Goal: Information Seeking & Learning: Understand process/instructions

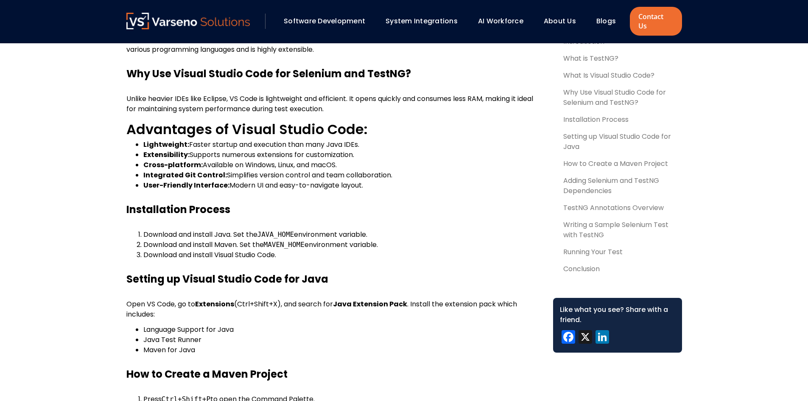
scroll to position [467, 0]
drag, startPoint x: 380, startPoint y: 224, endPoint x: 140, endPoint y: 220, distance: 240.1
click at [143, 229] on li "Download and install Java. Set the JAVA_HOME environment variable." at bounding box center [341, 234] width 396 height 10
click at [165, 229] on li "Download and install Java. Set the JAVA_HOME environment variable." at bounding box center [341, 234] width 396 height 10
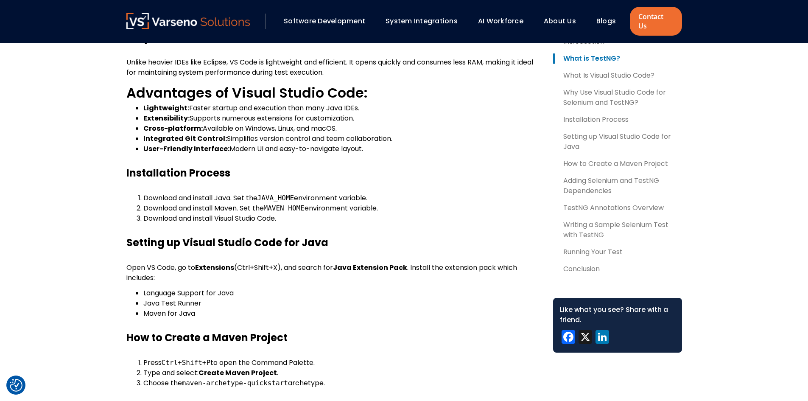
scroll to position [509, 0]
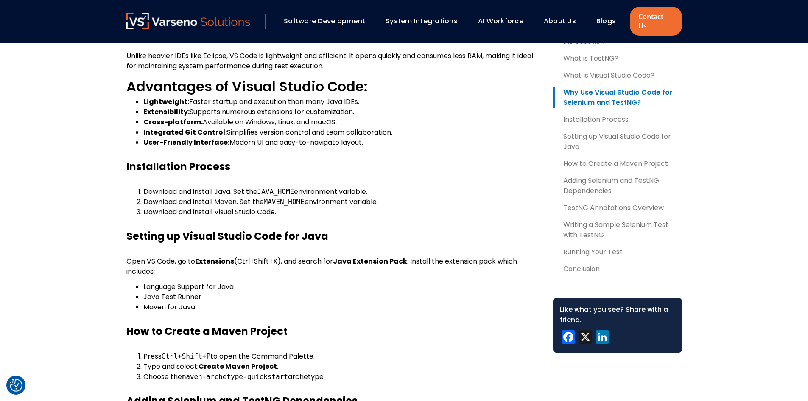
click at [234, 197] on li "Download and install Maven. Set the MAVEN_HOME environment variable." at bounding box center [341, 202] width 396 height 10
click at [229, 207] on li "Download and install Visual Studio Code." at bounding box center [341, 212] width 396 height 10
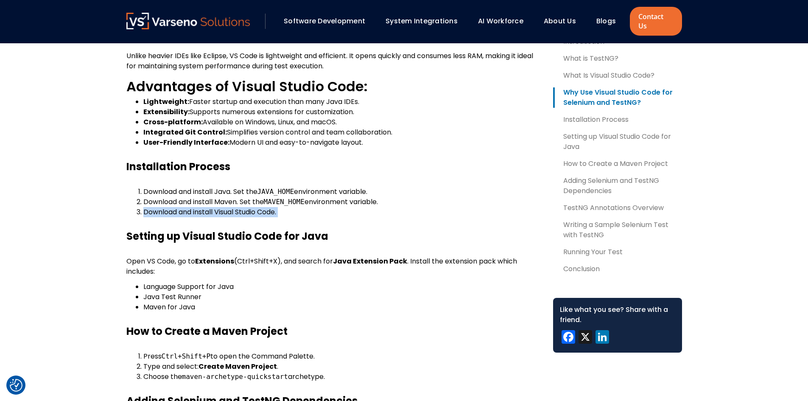
click at [249, 207] on li "Download and install Visual Studio Code." at bounding box center [341, 212] width 396 height 10
click at [228, 187] on li "Download and install Java. Set the JAVA_HOME environment variable." at bounding box center [341, 192] width 396 height 10
click at [324, 187] on li "Download and install Java. Set the JAVA_HOME environment variable." at bounding box center [341, 192] width 396 height 10
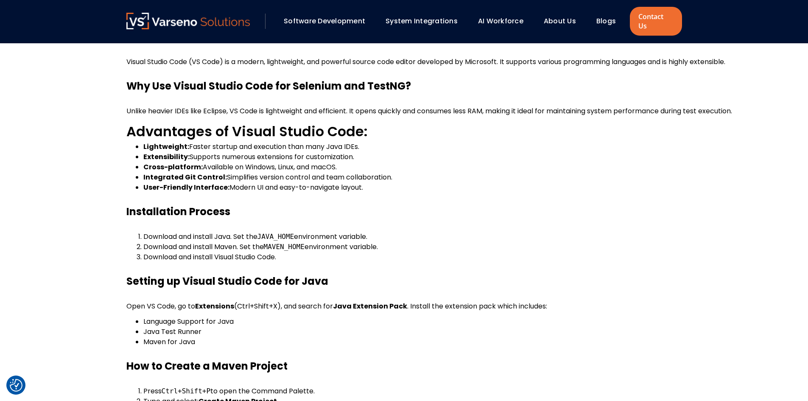
scroll to position [424, 0]
